Goal: Information Seeking & Learning: Learn about a topic

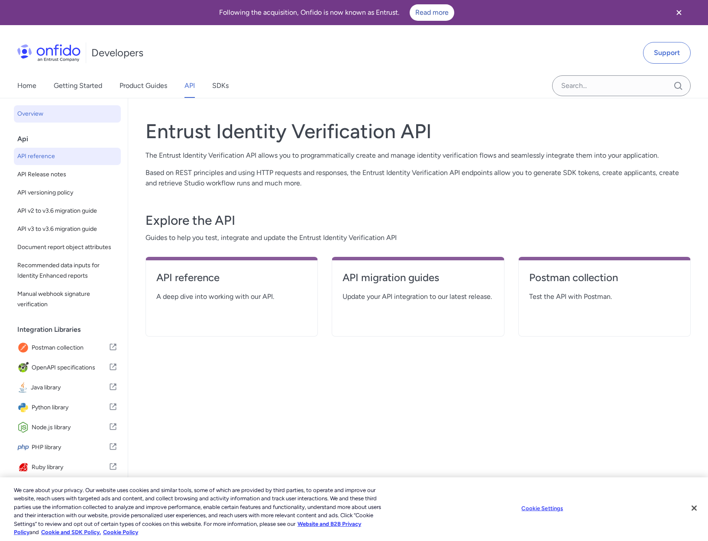
click at [38, 158] on span "API reference" at bounding box center [67, 156] width 100 height 10
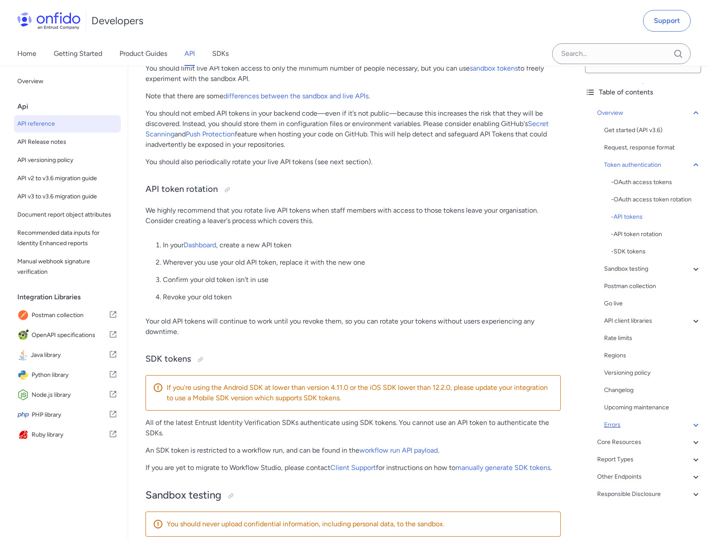
scroll to position [24, 0]
click at [696, 321] on icon at bounding box center [696, 321] width 10 height 10
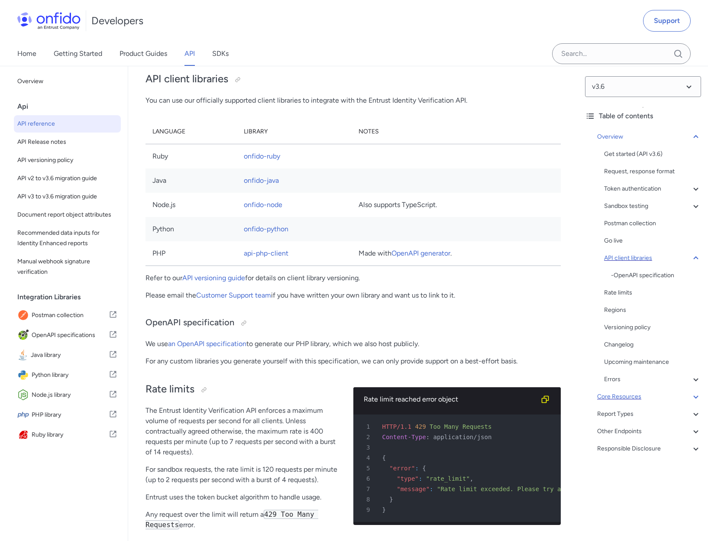
click at [700, 400] on icon at bounding box center [696, 397] width 10 height 10
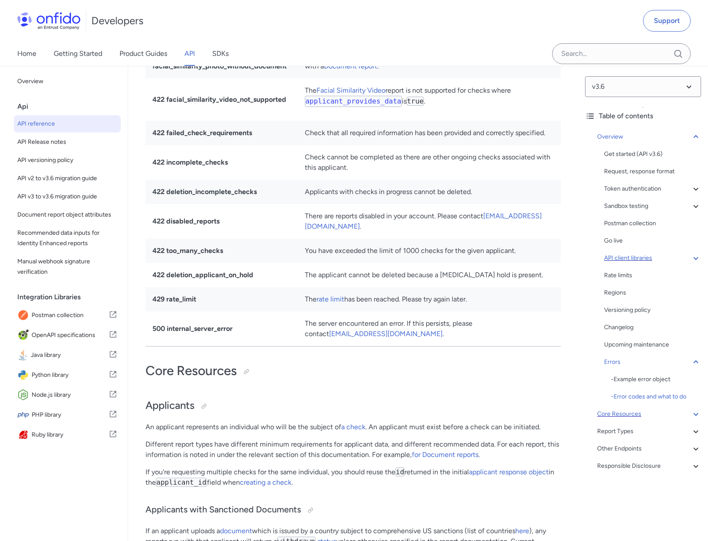
scroll to position [8746, 0]
click at [699, 414] on icon at bounding box center [696, 414] width 10 height 10
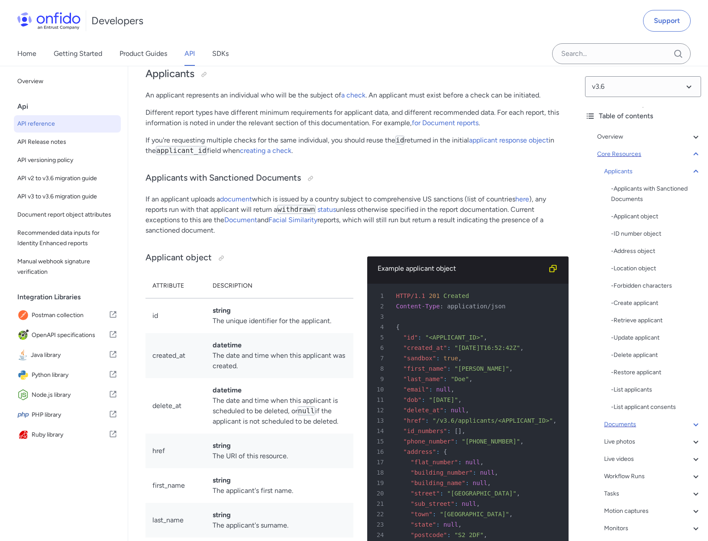
click at [698, 427] on icon at bounding box center [696, 424] width 10 height 10
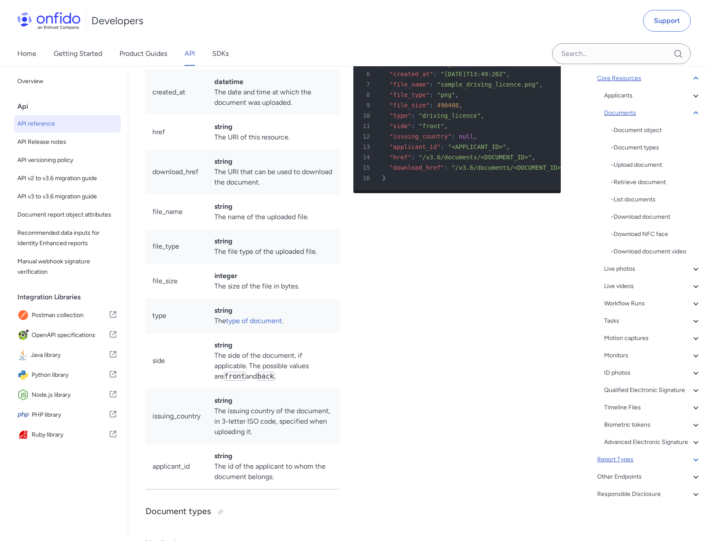
scroll to position [76, 0]
click at [695, 476] on icon at bounding box center [696, 477] width 10 height 10
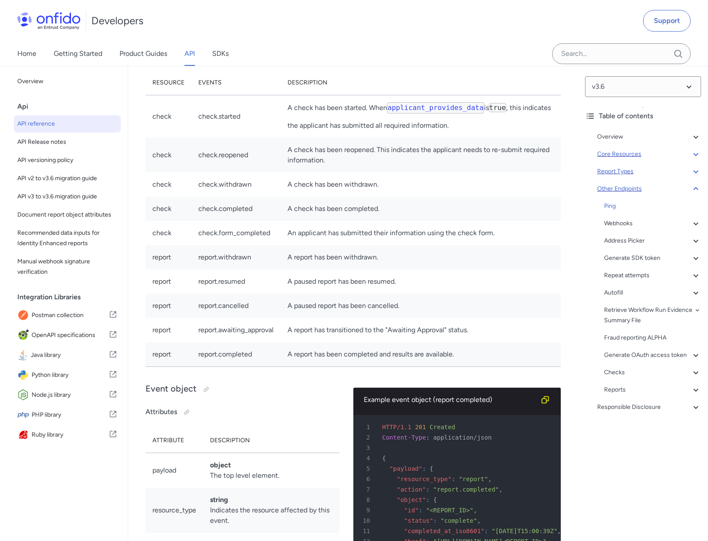
scroll to position [72225, 0]
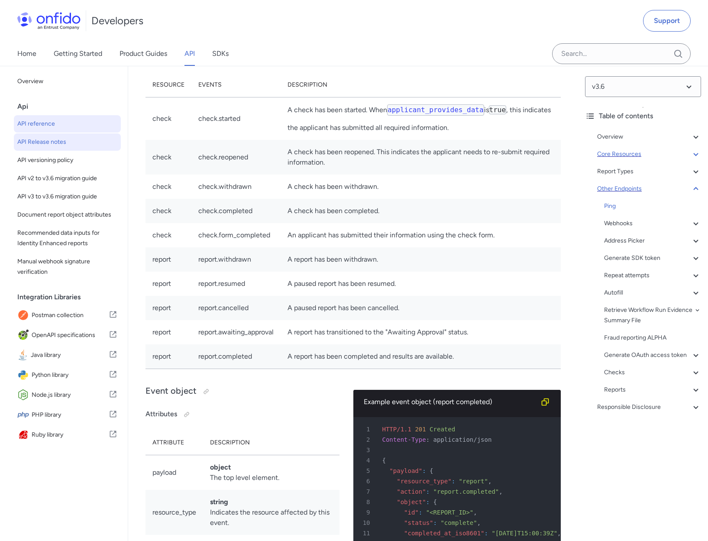
click at [46, 145] on span "API Release notes" at bounding box center [67, 142] width 100 height 10
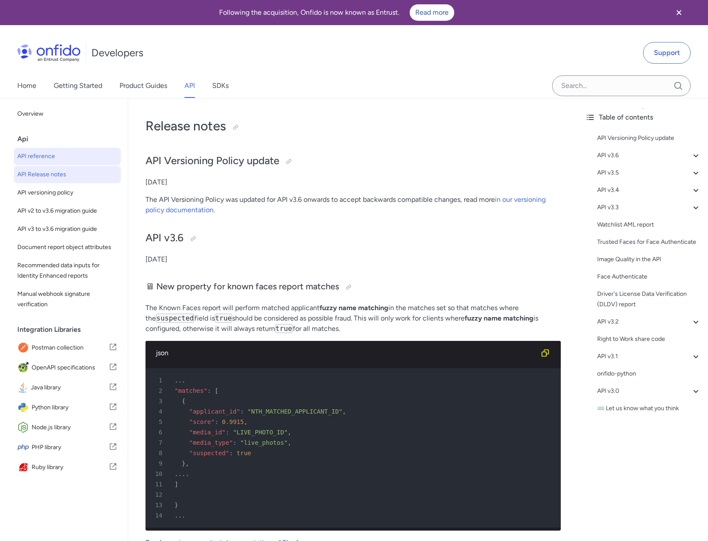
click at [29, 152] on span "API reference" at bounding box center [67, 156] width 100 height 10
select select "http"
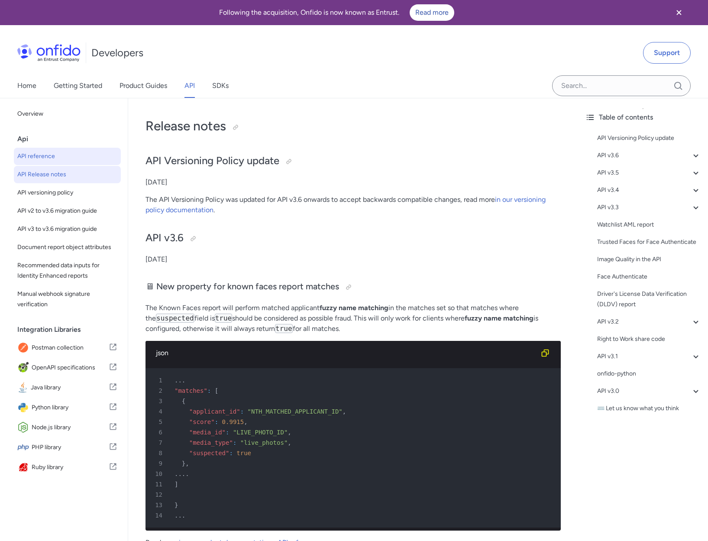
select select "http"
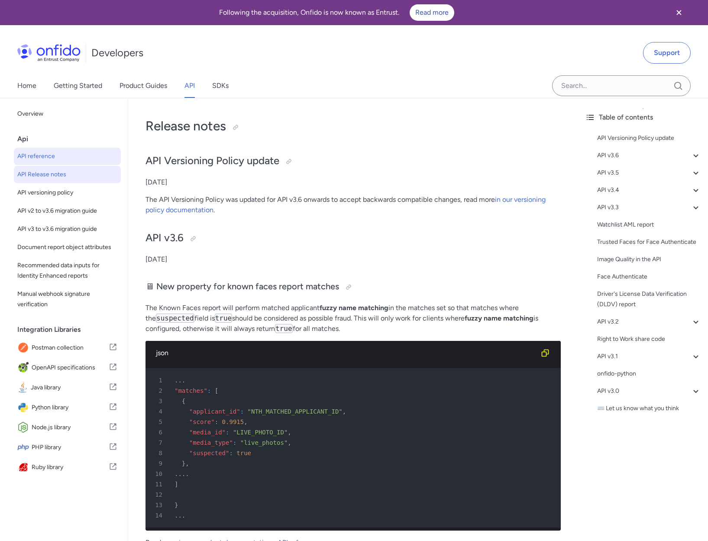
select select "http"
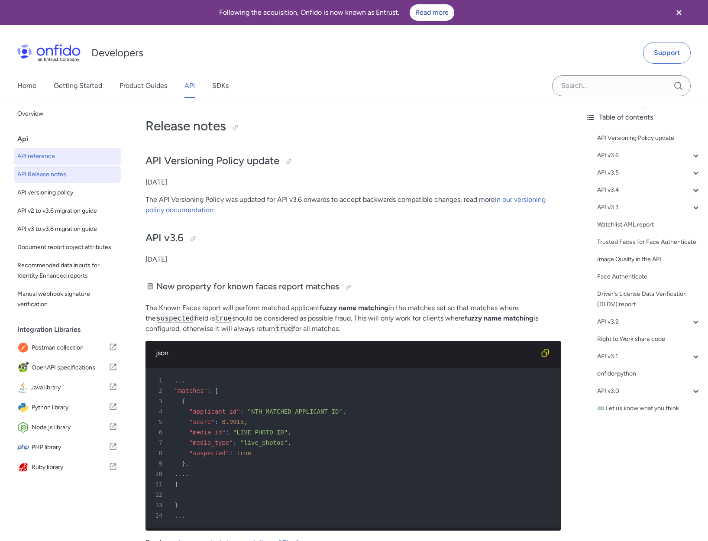
select select "http"
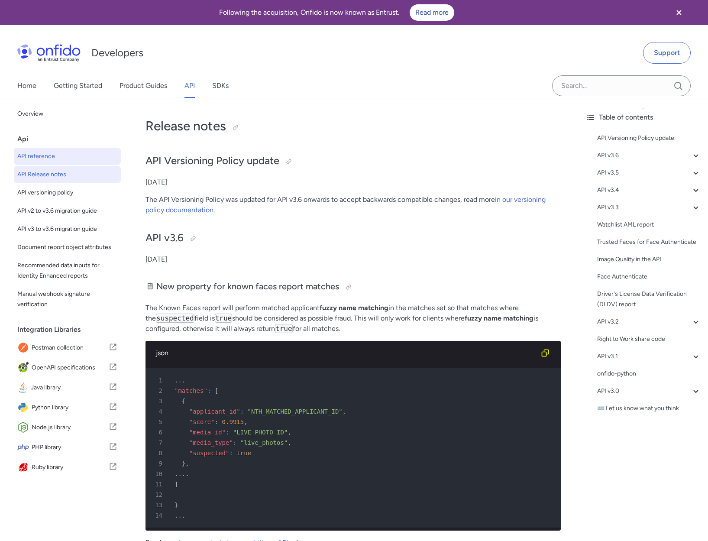
select select "http"
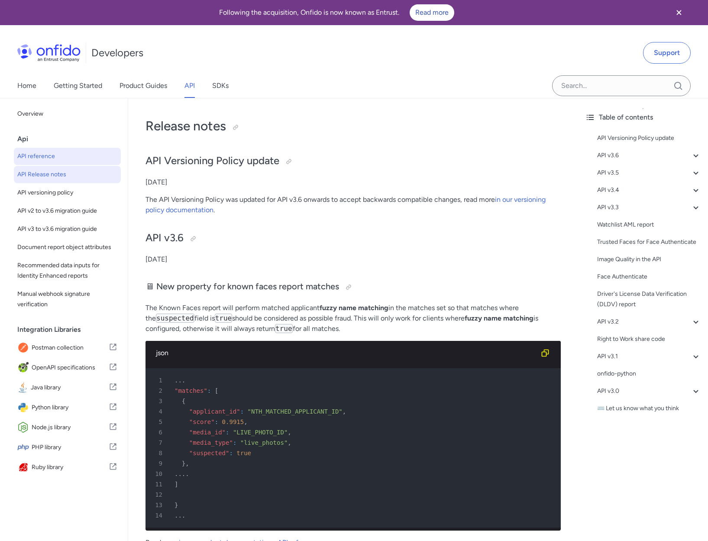
select select "http"
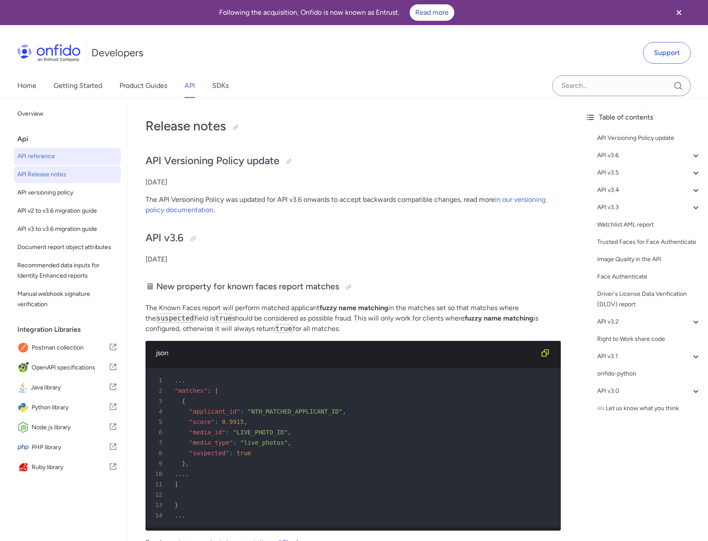
select select "http"
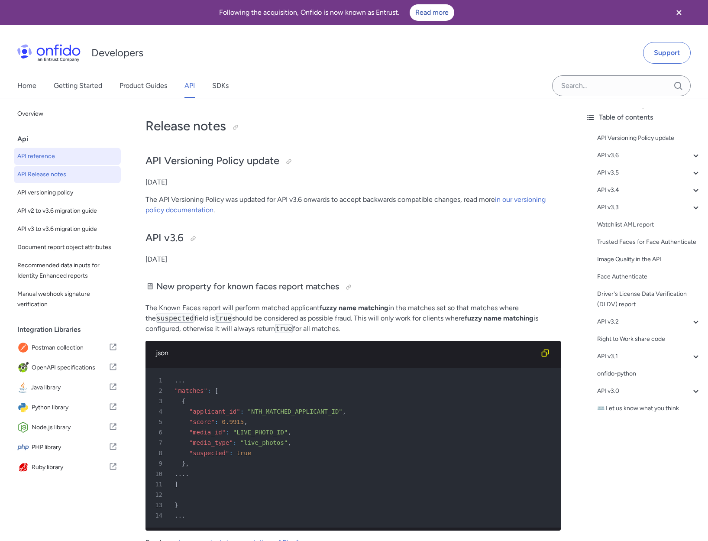
select select "http"
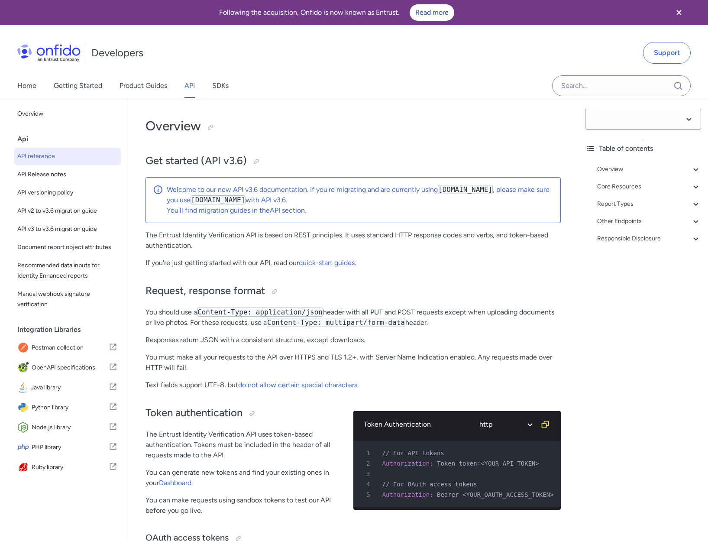
select select "3.6.0"
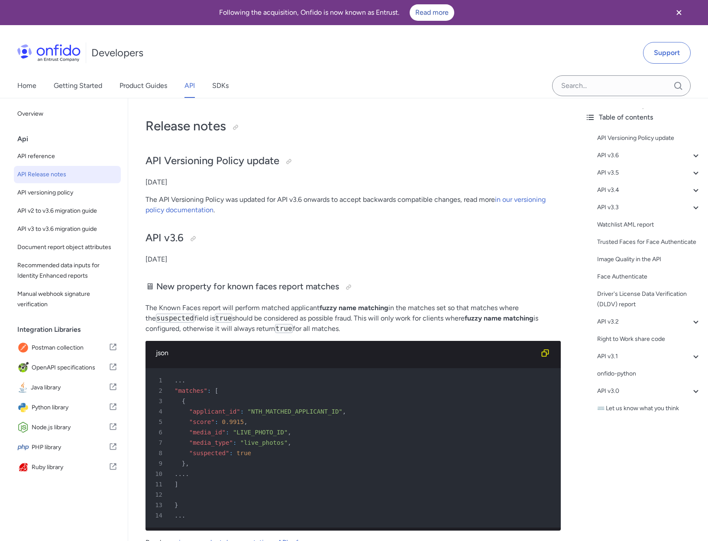
scroll to position [5088, 0]
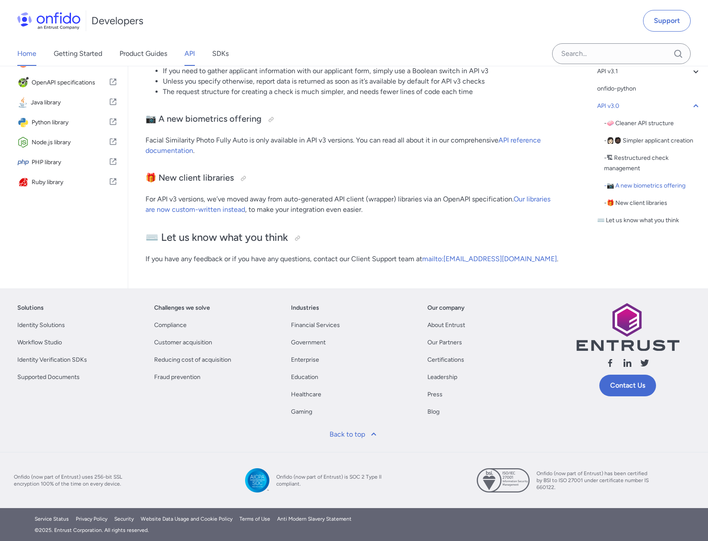
click at [22, 55] on link "Home" at bounding box center [26, 54] width 19 height 24
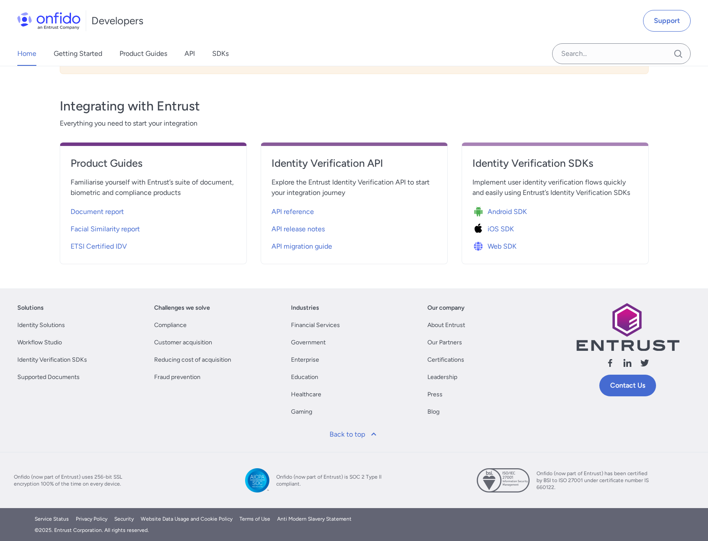
scroll to position [269, 0]
